Goal: Information Seeking & Learning: Compare options

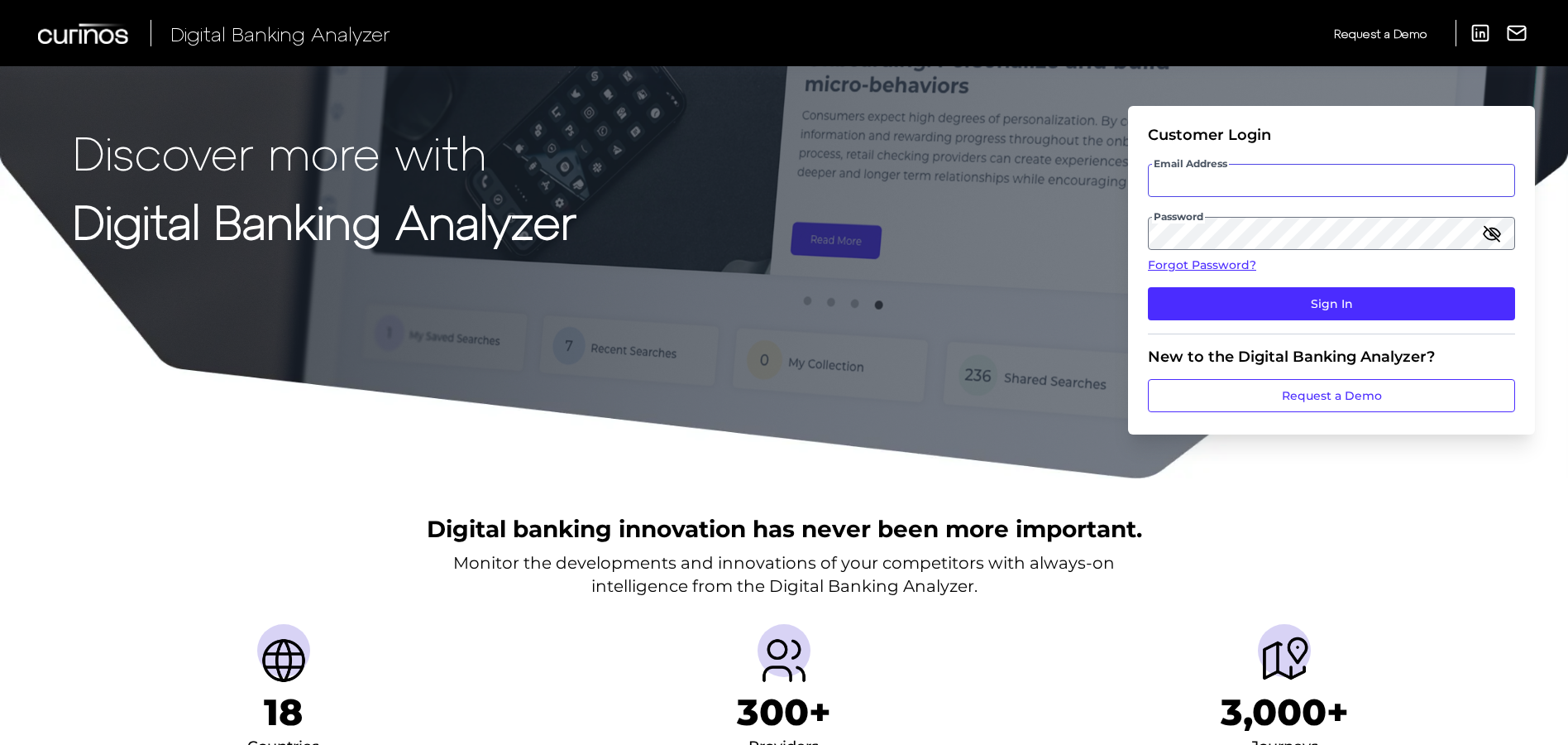
type input "[EMAIL_ADDRESS][DOMAIN_NAME]"
click at [1254, 186] on input "[EMAIL_ADDRESS][DOMAIN_NAME]" at bounding box center [1331, 180] width 367 height 33
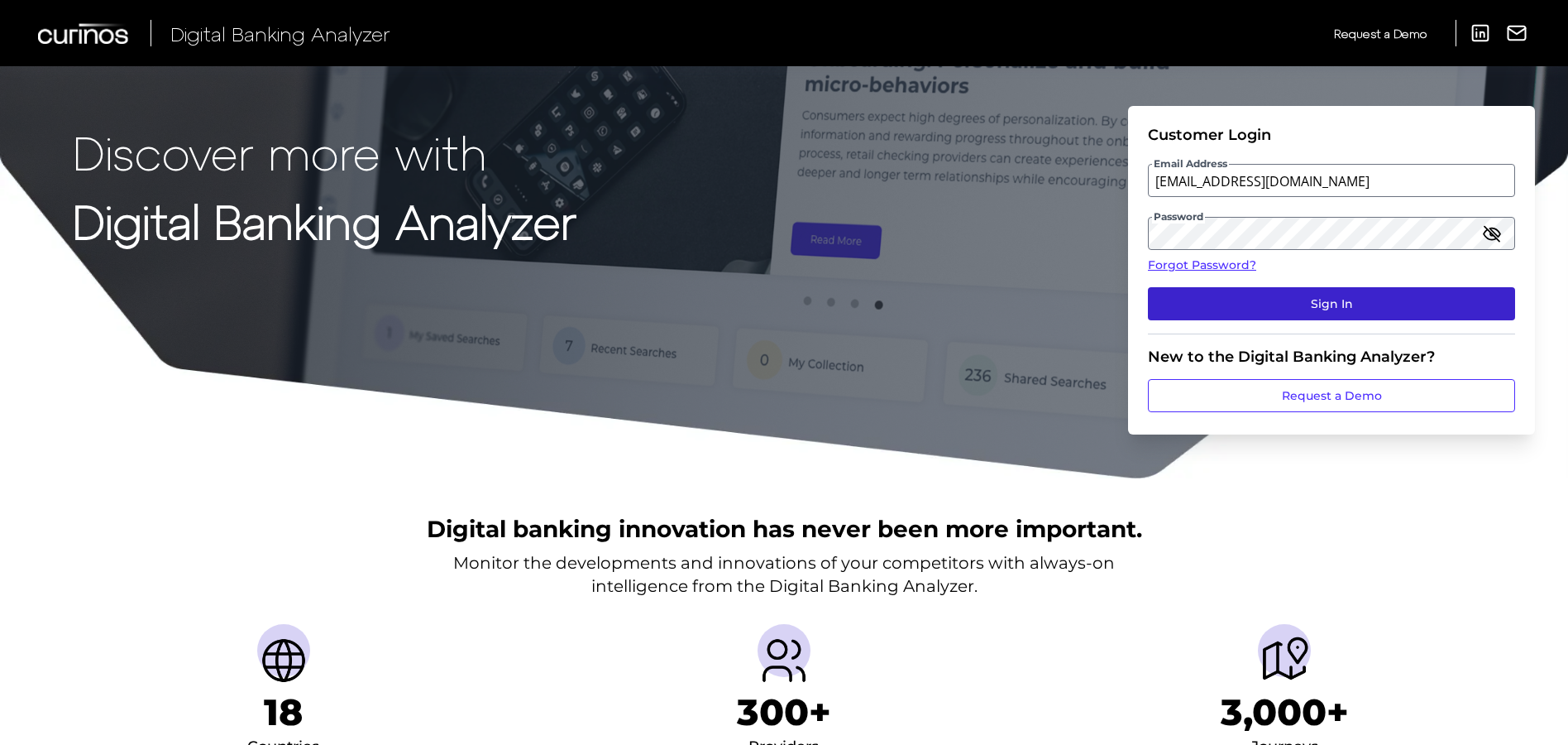
click at [1280, 297] on button "Sign In" at bounding box center [1331, 303] width 367 height 33
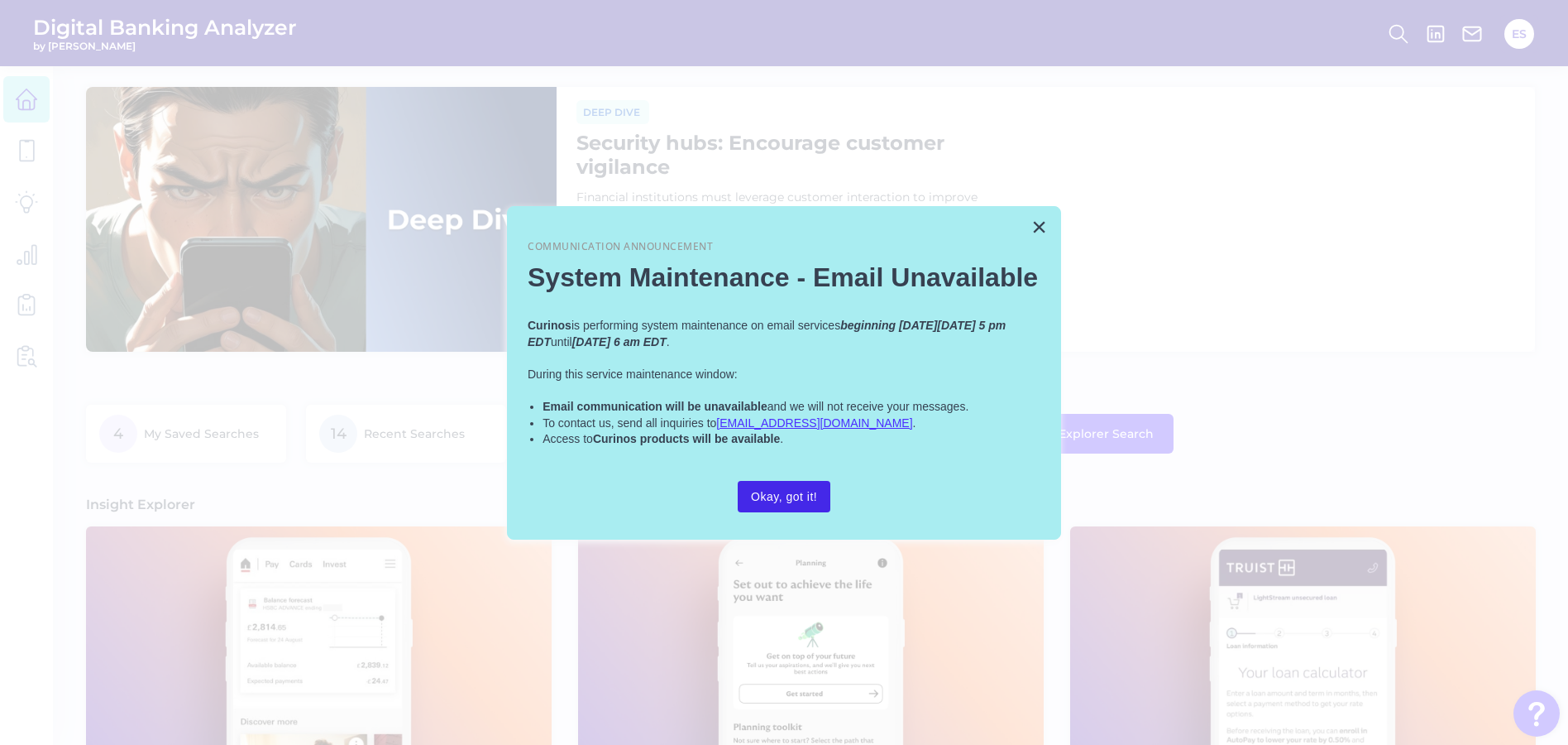
click at [779, 483] on button "Okay, got it!" at bounding box center [784, 495] width 93 height 31
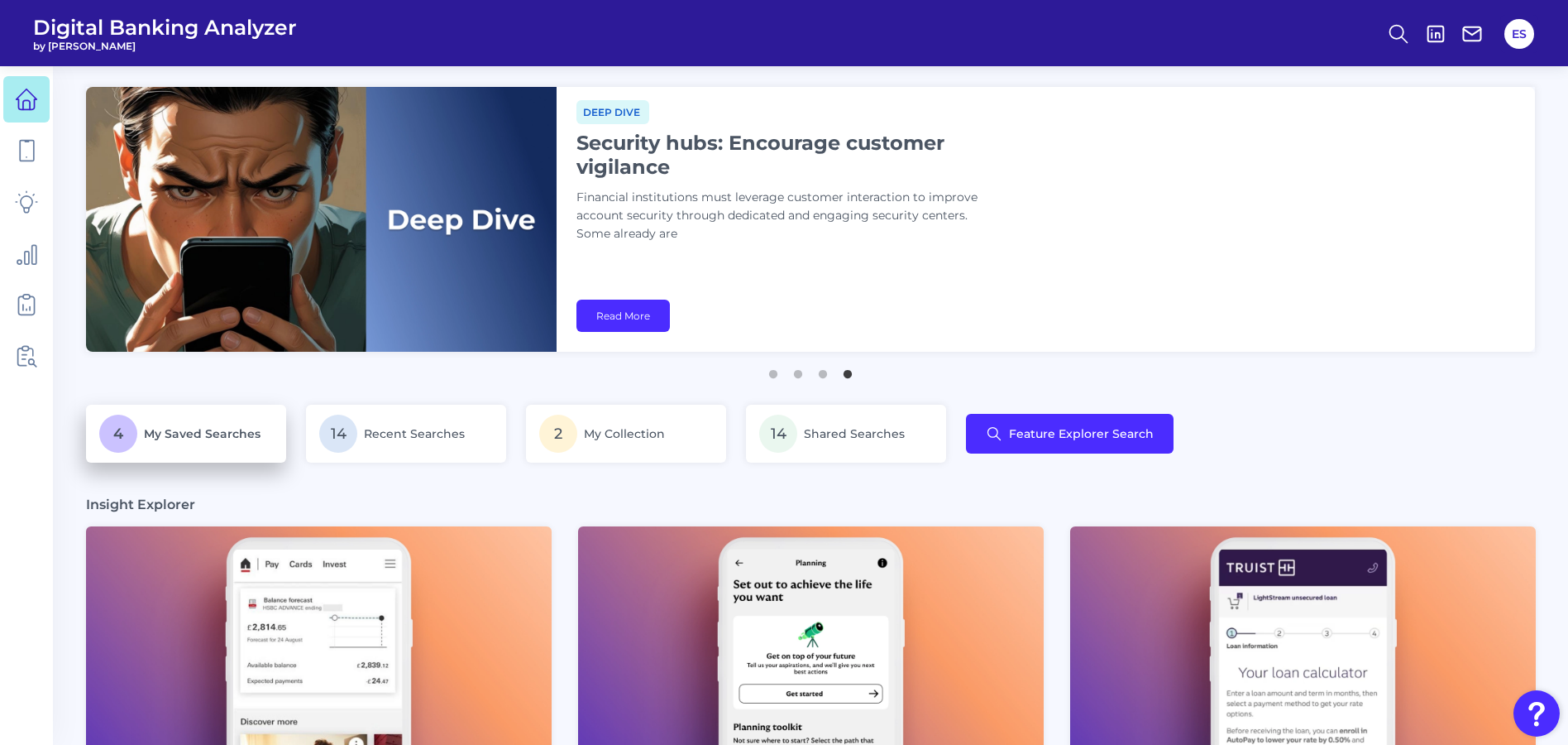
click at [205, 450] on p "4 My Saved Searches" at bounding box center [186, 433] width 174 height 38
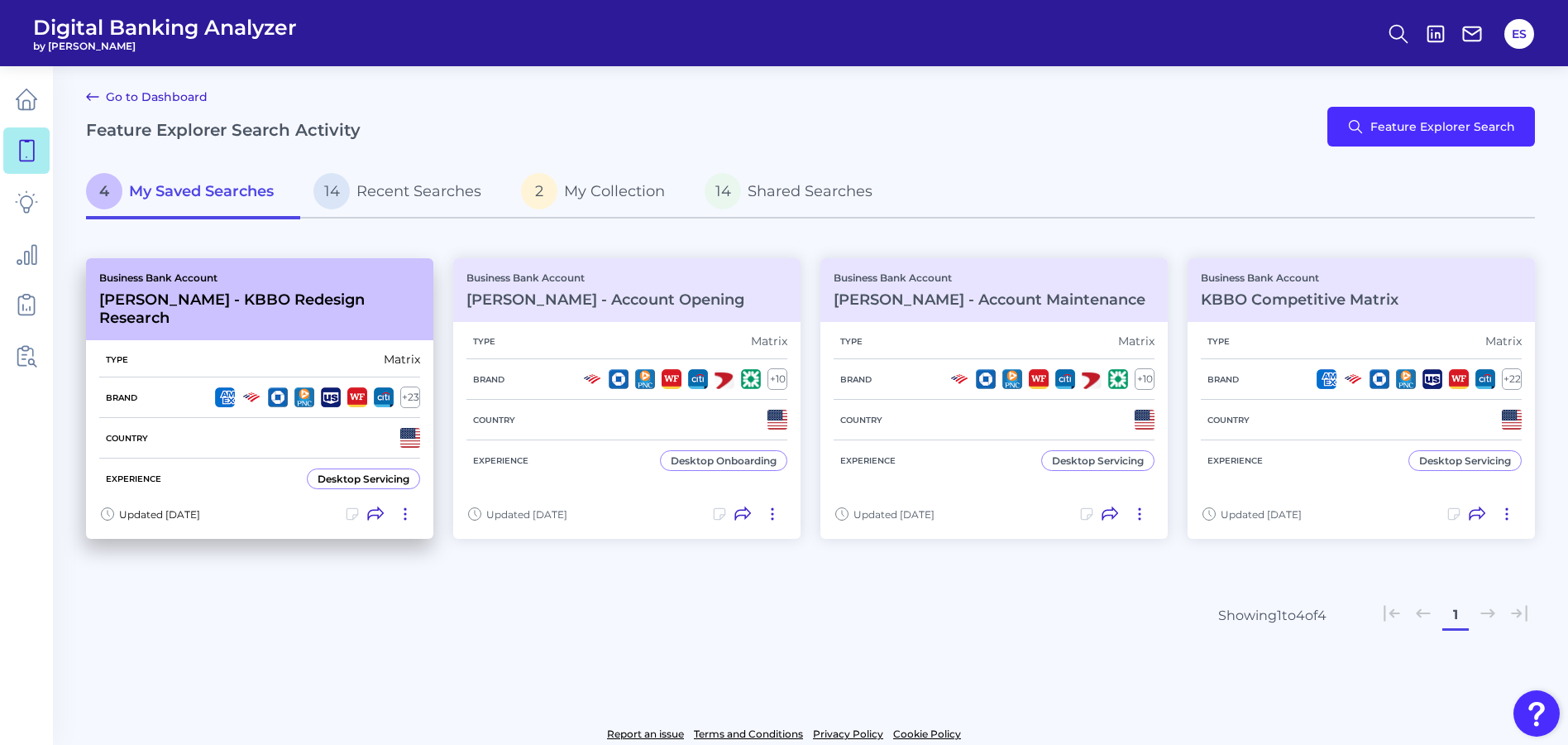
click at [370, 294] on div "Business Bank Account [PERSON_NAME] - KBBO Redesign Research" at bounding box center [260, 299] width 347 height 82
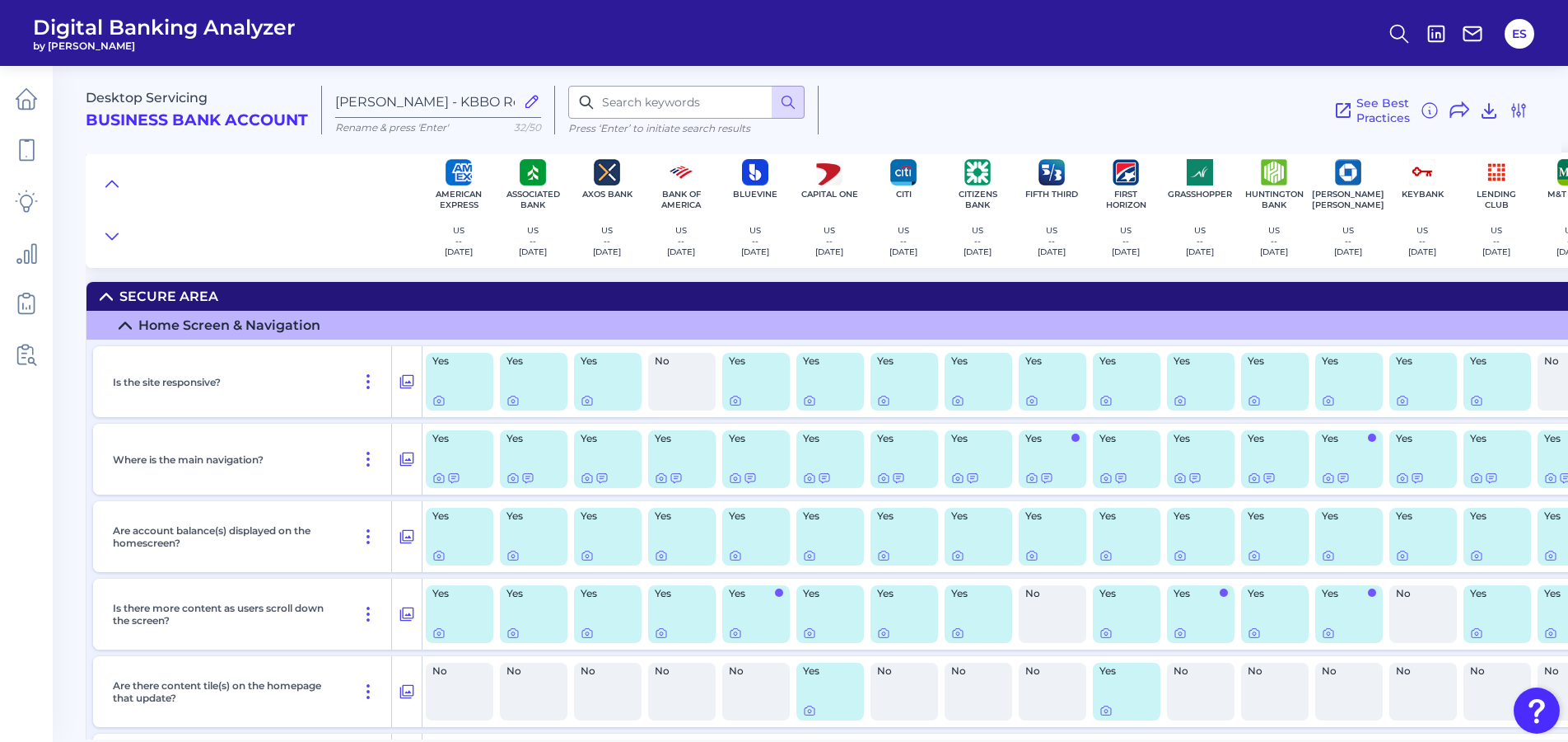
click at [1532, 111] on div "Desktop Servicing Business Bank Account [PERSON_NAME] - KBBO Redesign Research …" at bounding box center [823, 103] width 1476 height 101
click at [1515, 109] on icon at bounding box center [1518, 109] width 13 height 13
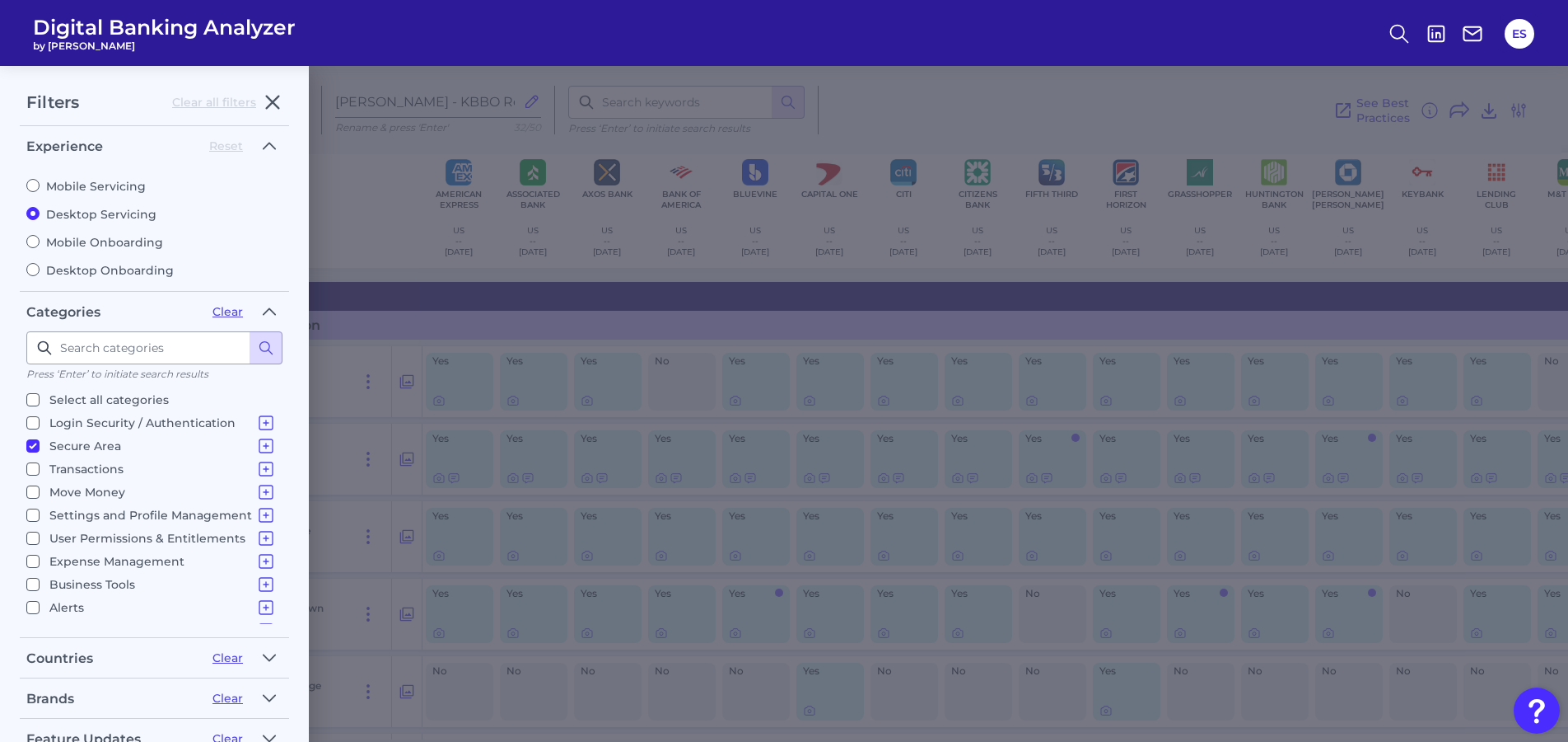
click at [35, 446] on input "Secure Area Home Screen & Navigation Checking, Current or Spend Account Overvie…" at bounding box center [33, 446] width 13 height 13
checkbox input "false"
click at [35, 539] on input "User Permissions & Entitlements Creating a New User" at bounding box center [33, 537] width 13 height 13
checkbox input "true"
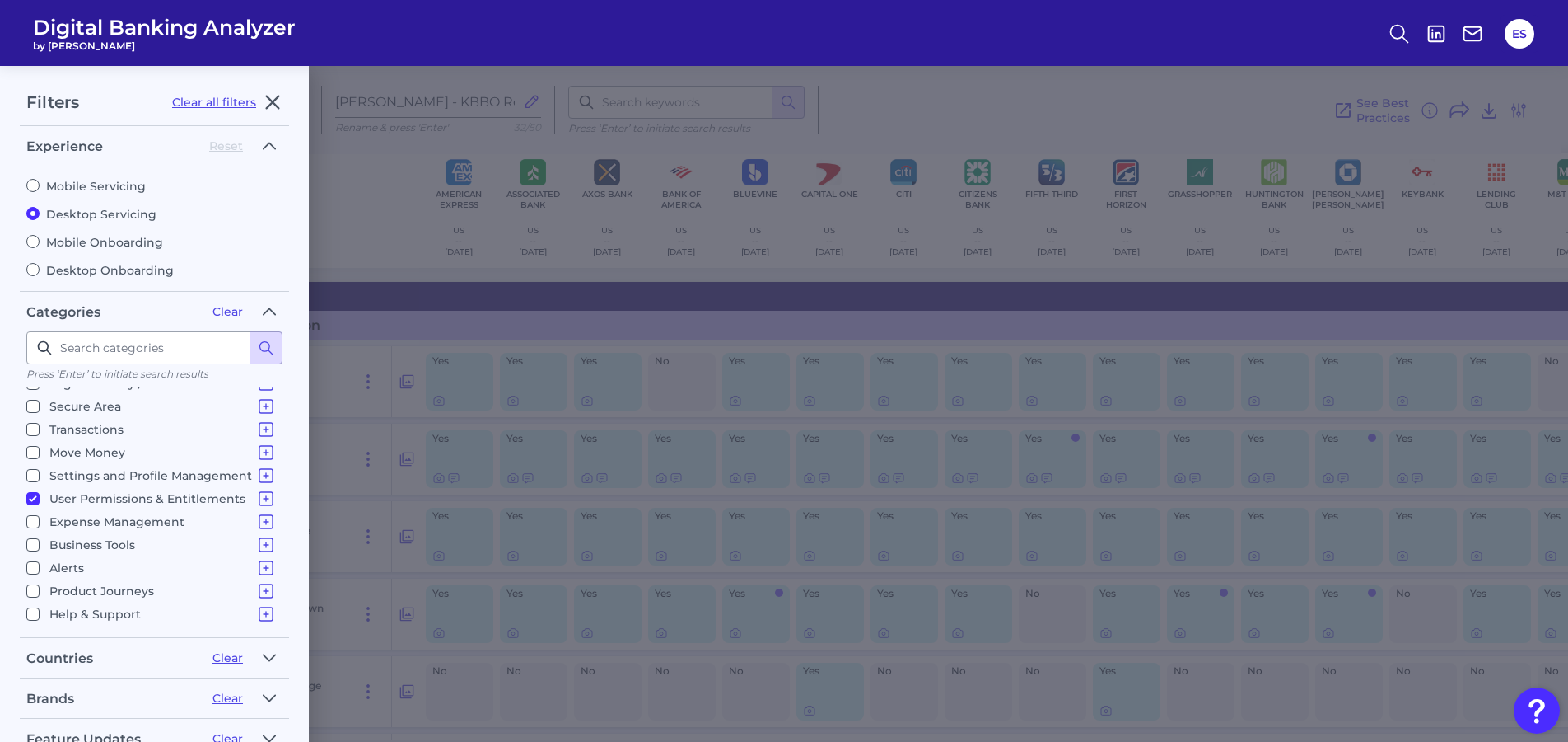
scroll to position [150, 0]
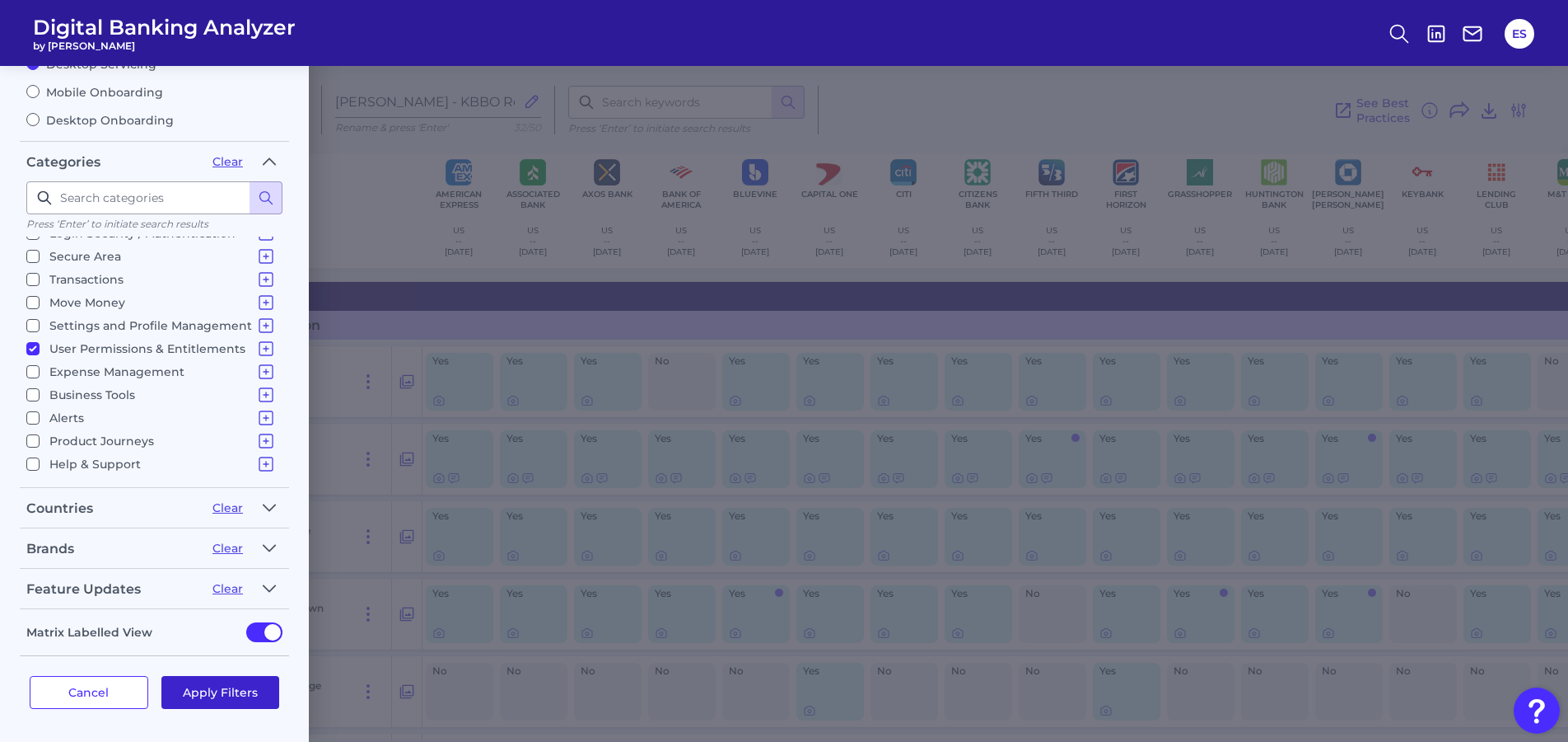
click at [243, 695] on button "Apply Filters" at bounding box center [220, 691] width 118 height 33
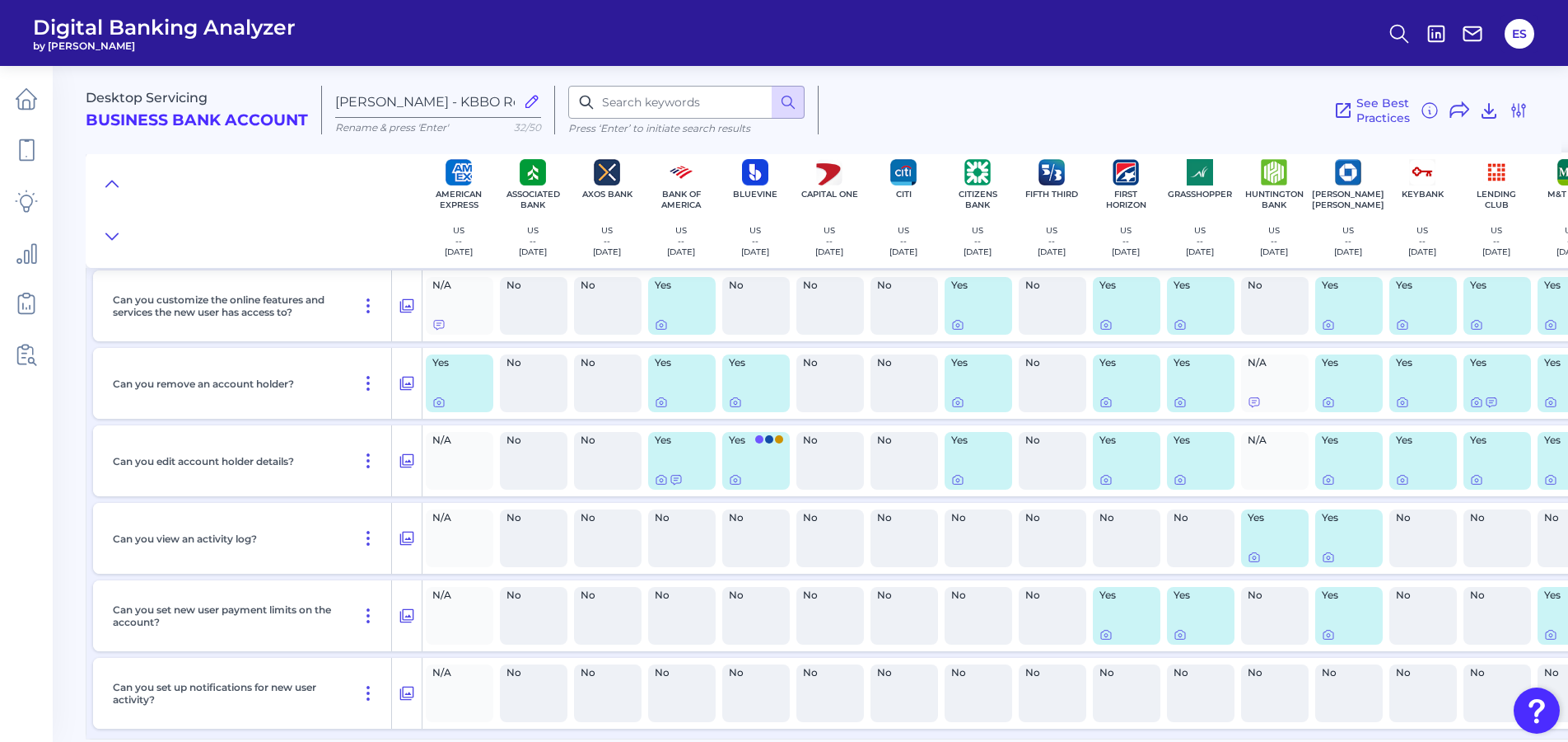
scroll to position [0, 0]
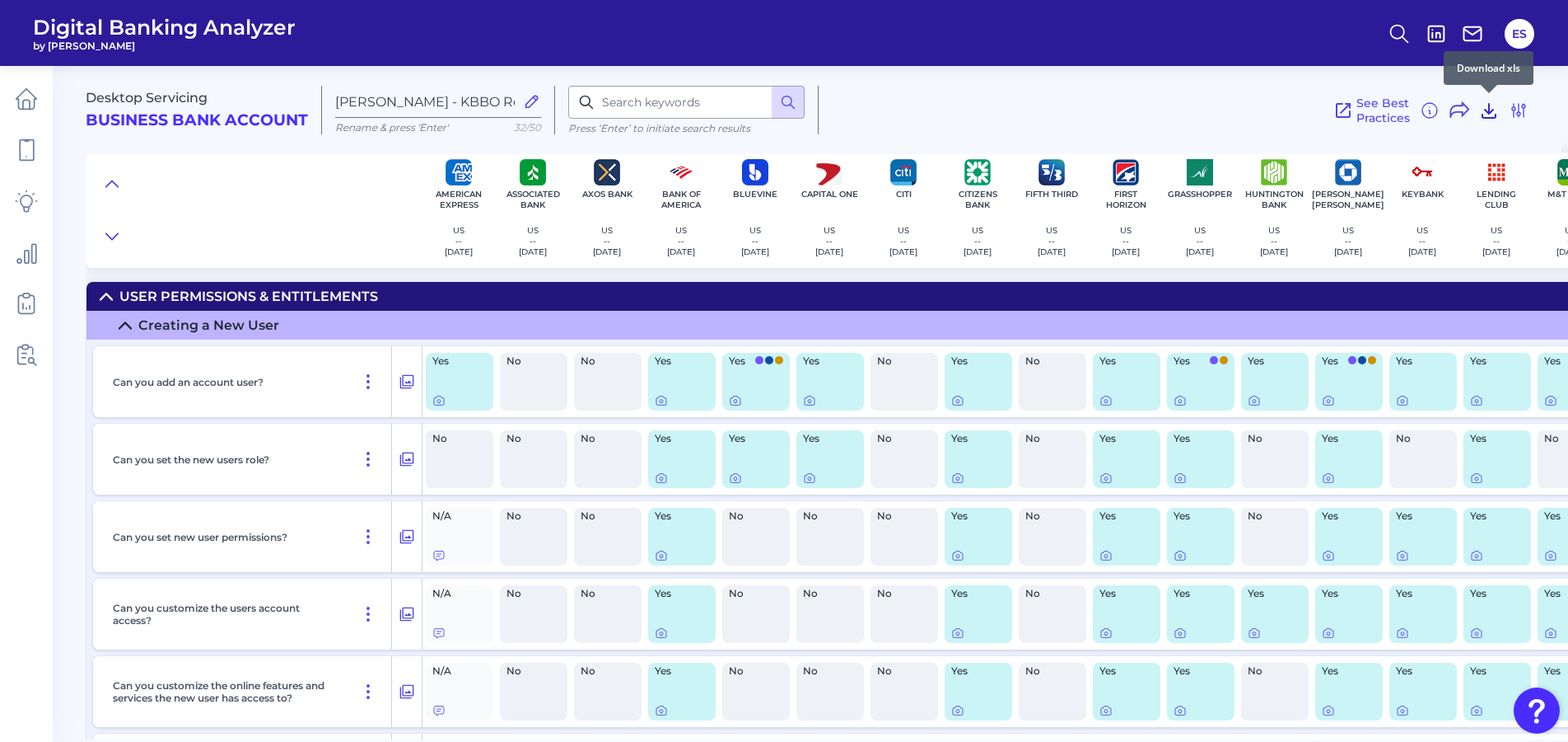
click at [1487, 106] on icon at bounding box center [1489, 110] width 20 height 20
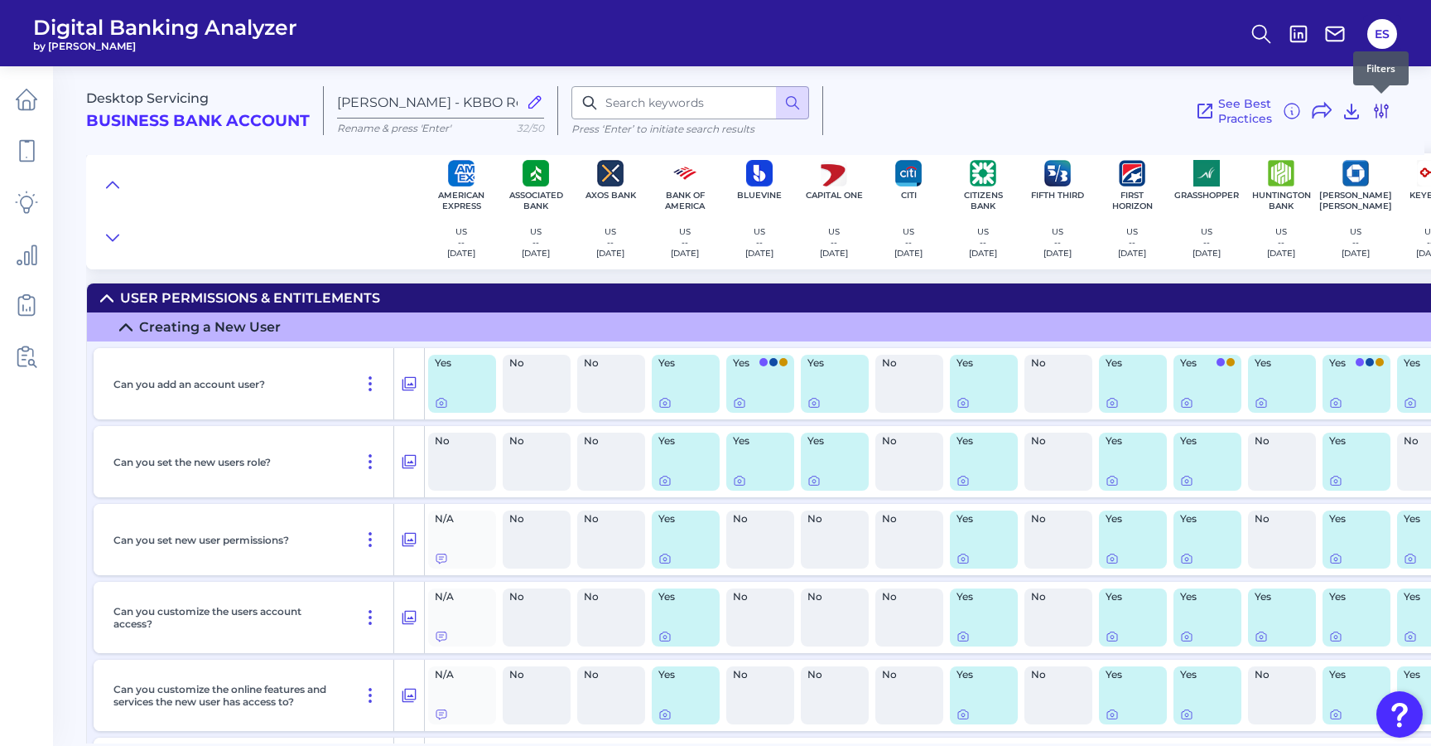
click at [1384, 113] on icon at bounding box center [1382, 111] width 20 height 20
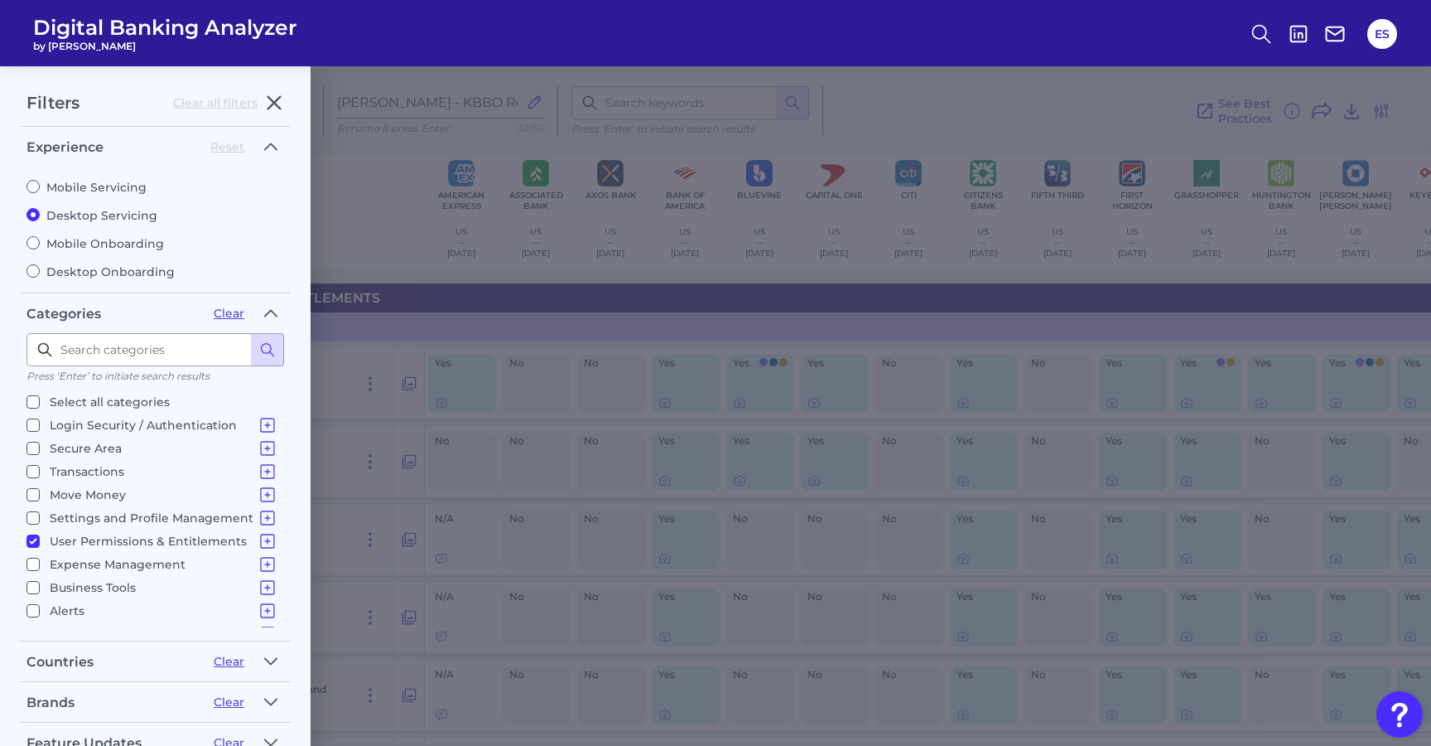
click at [33, 494] on input "Move Money Pay a Bill, Company or Person using an Account Number P2P - Payments…" at bounding box center [33, 494] width 13 height 13
checkbox input "true"
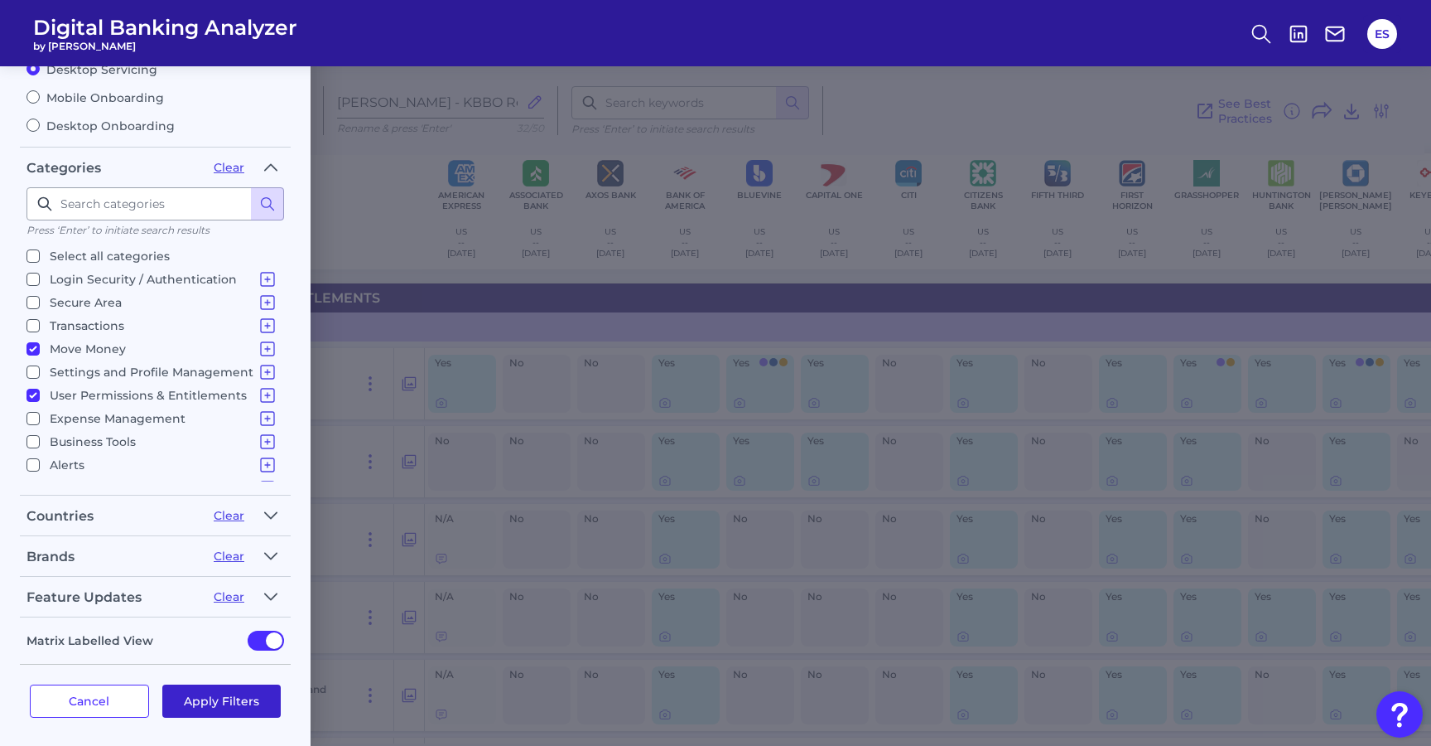
click at [212, 710] on button "Apply Filters" at bounding box center [221, 700] width 119 height 33
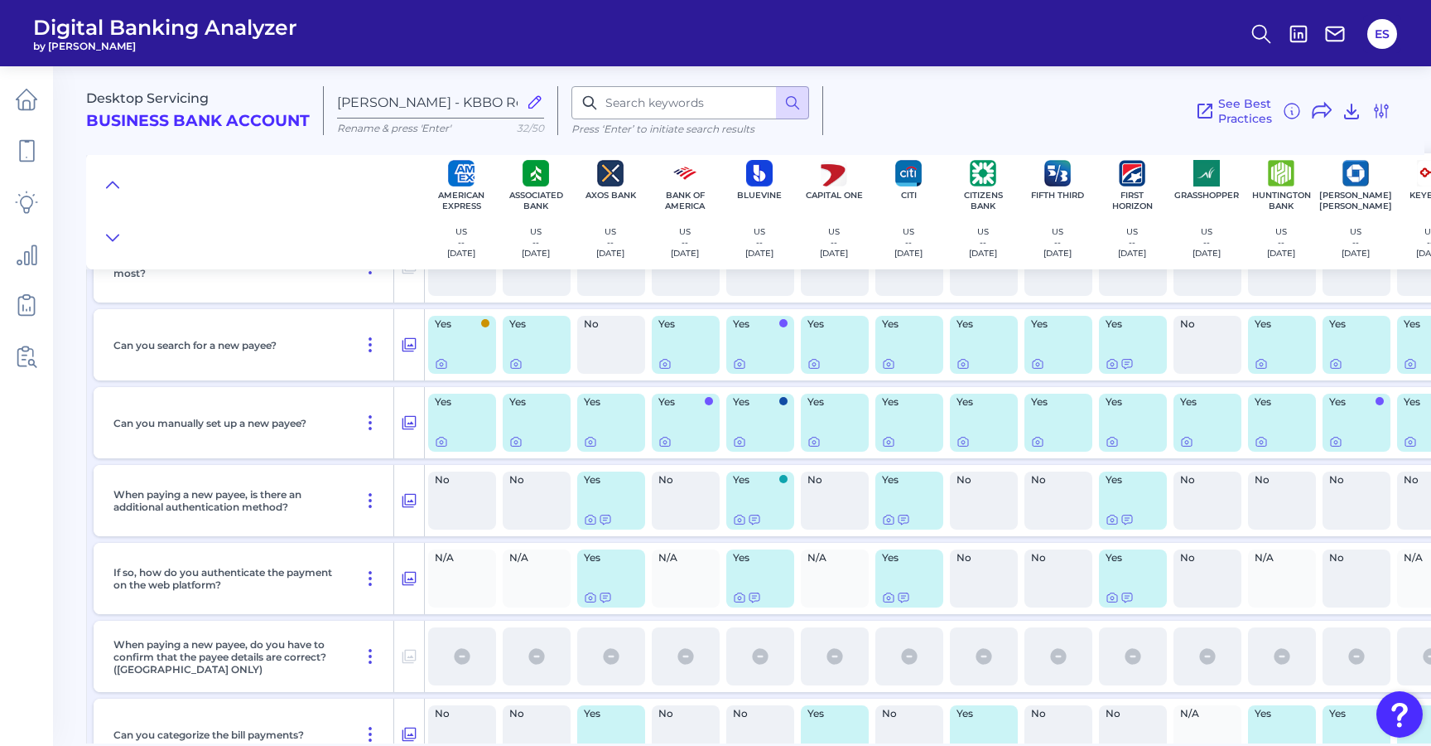
scroll to position [434, 0]
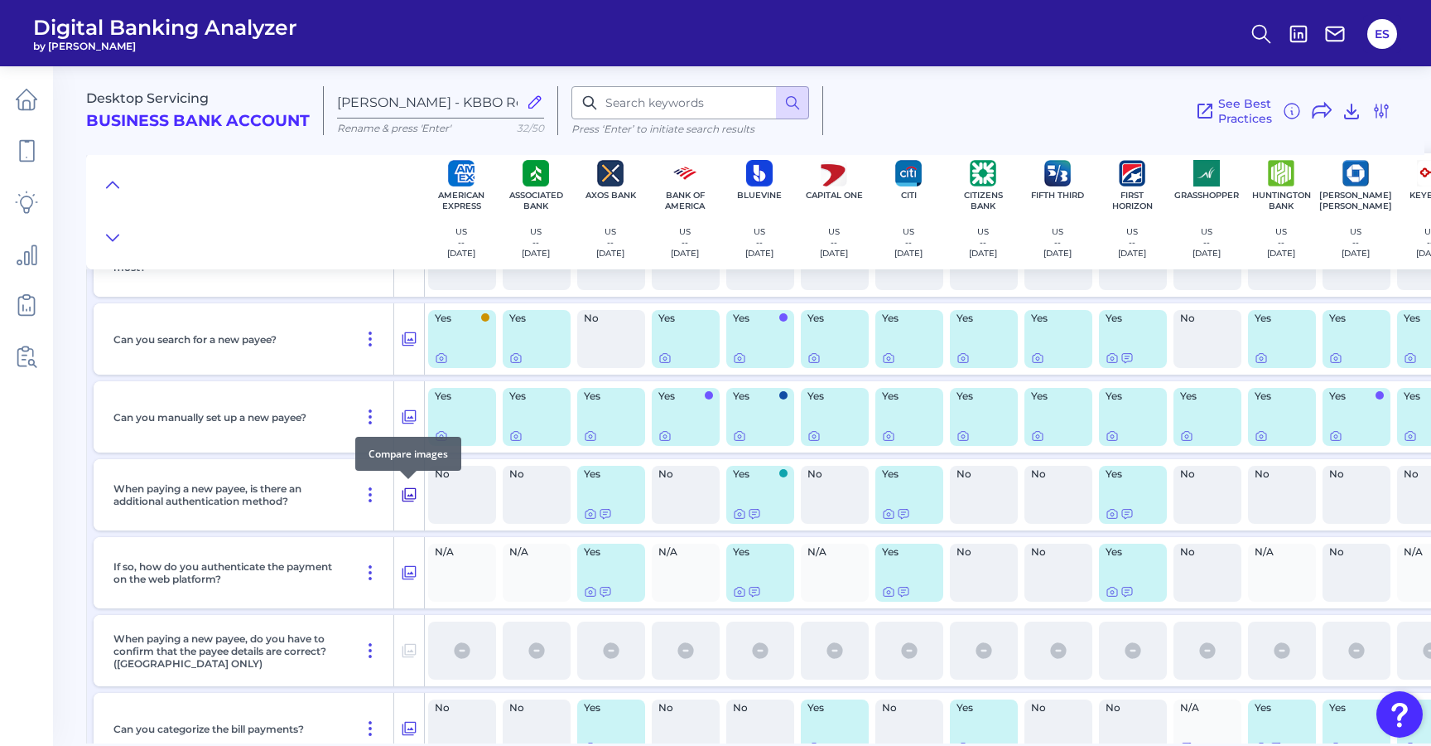
click at [406, 491] on icon at bounding box center [409, 495] width 17 height 20
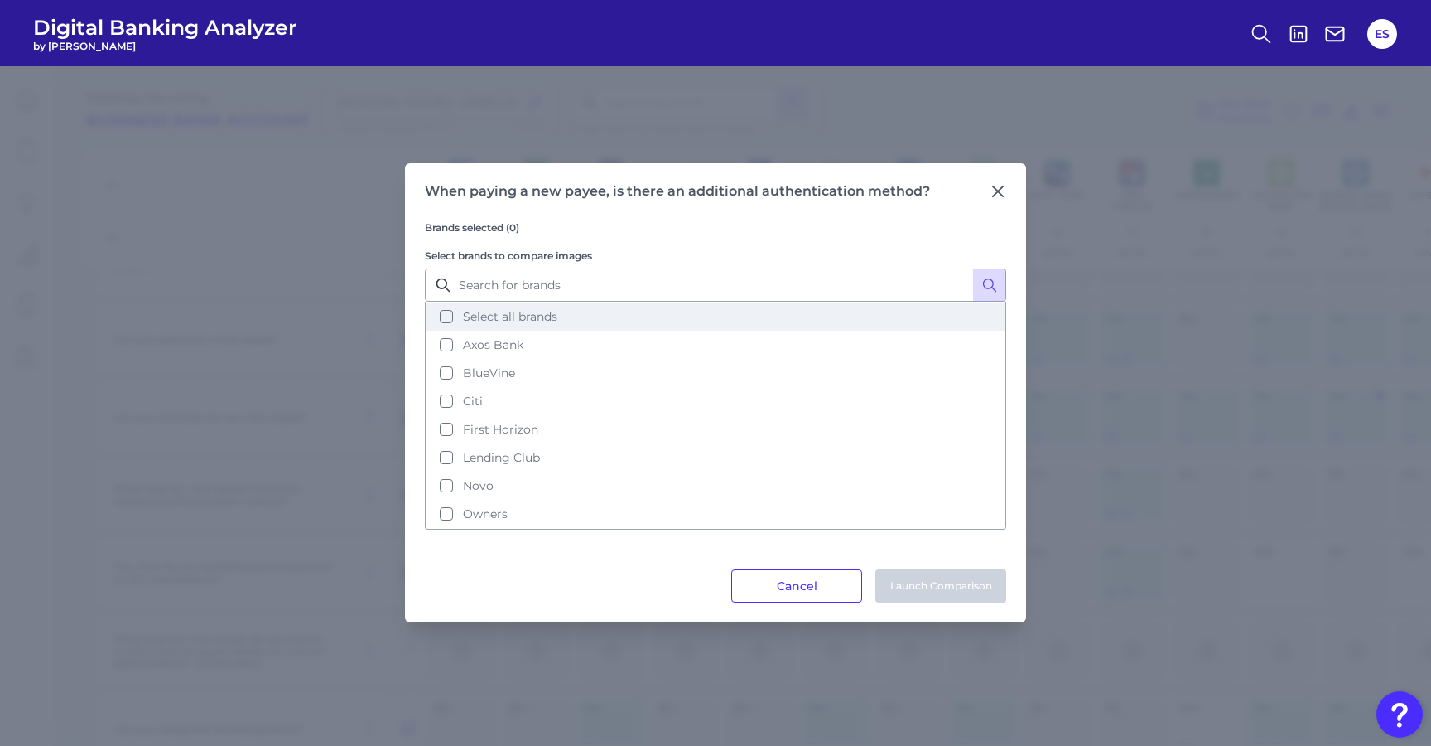
click at [519, 320] on span "Select all brands" at bounding box center [510, 316] width 94 height 15
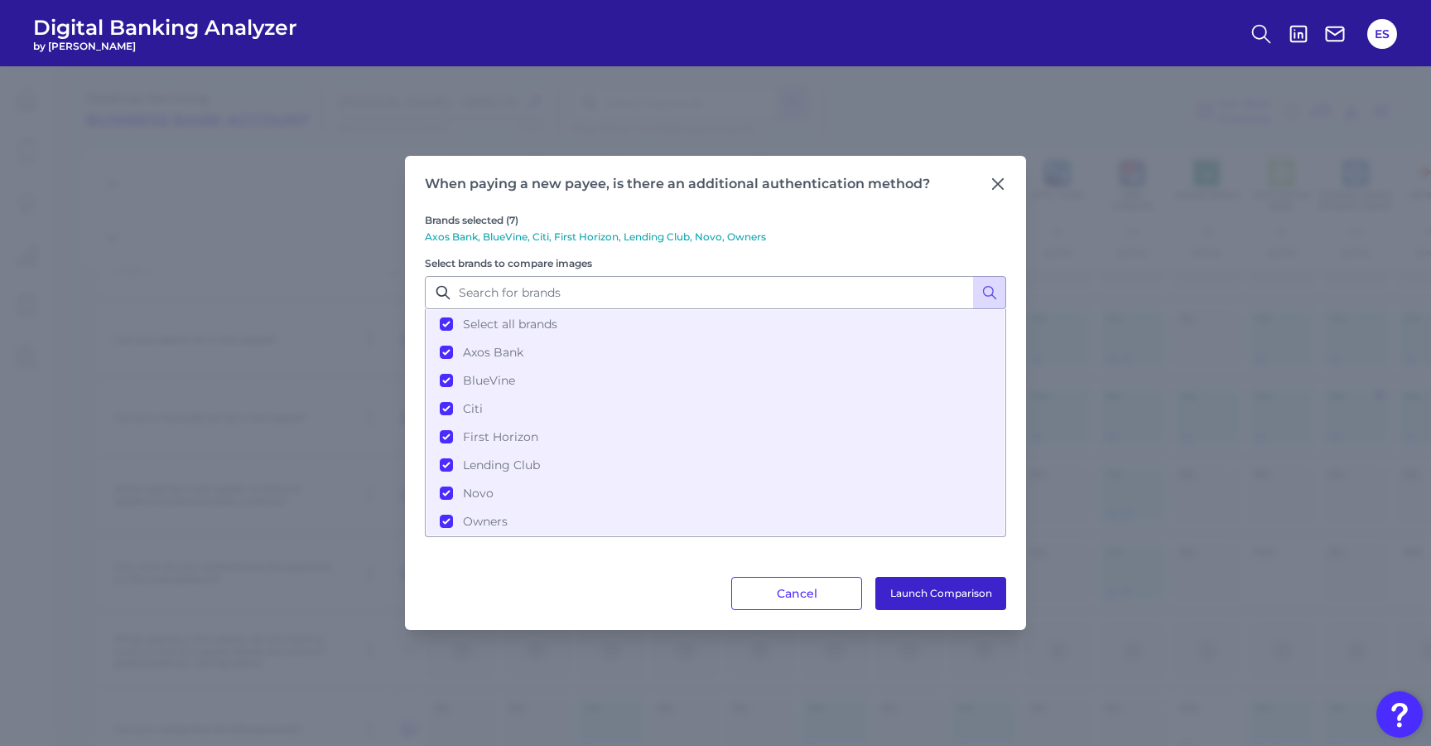
click at [943, 589] on button "Launch Comparison" at bounding box center [941, 593] width 131 height 33
